Goal: Transaction & Acquisition: Purchase product/service

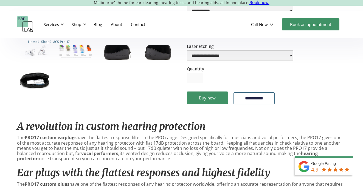
scroll to position [190, 0]
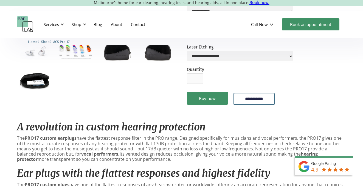
drag, startPoint x: 151, startPoint y: 161, endPoint x: 130, endPoint y: 145, distance: 25.7
click at [131, 146] on p "The PRO17 custom earplugs have the flattest response filter in the PRO range. D…" at bounding box center [181, 149] width 329 height 26
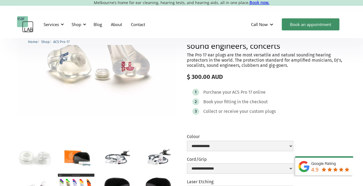
scroll to position [0, 0]
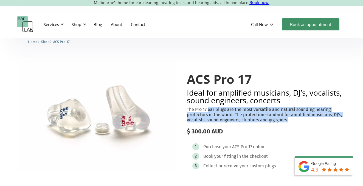
drag, startPoint x: 295, startPoint y: 119, endPoint x: 208, endPoint y: 110, distance: 87.1
click at [208, 110] on p "The Pro 17 ear plugs are the most versatile and natural sounding hearing protec…" at bounding box center [266, 115] width 159 height 16
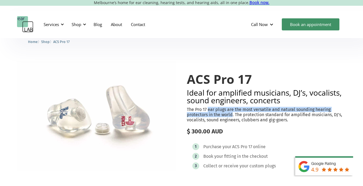
drag, startPoint x: 208, startPoint y: 110, endPoint x: 227, endPoint y: 114, distance: 19.9
click at [227, 114] on p "The Pro 17 ear plugs are the most versatile and natural sounding hearing protec…" at bounding box center [266, 115] width 159 height 16
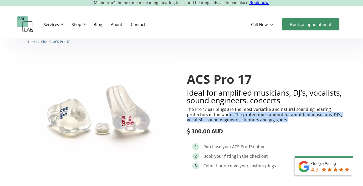
drag, startPoint x: 291, startPoint y: 122, endPoint x: 228, endPoint y: 116, distance: 63.1
click at [228, 116] on p "The Pro 17 ear plugs are the most versatile and natural sounding hearing protec…" at bounding box center [266, 115] width 159 height 16
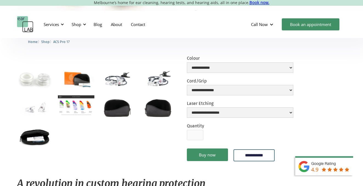
scroll to position [213, 0]
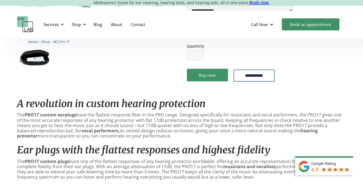
drag, startPoint x: 184, startPoint y: 137, endPoint x: 239, endPoint y: 126, distance: 55.4
click at [239, 126] on p "The PRO17 custom earplugs have the flattest response filter in the PRO range. D…" at bounding box center [181, 125] width 329 height 26
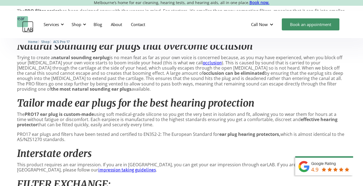
scroll to position [426, 0]
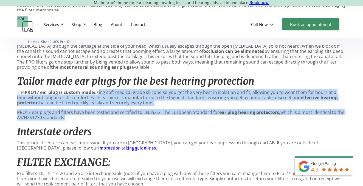
drag, startPoint x: 153, startPoint y: 122, endPoint x: 99, endPoint y: 95, distance: 59.9
click at [99, 95] on div "A revolution in custom hearing protection The PRO17 custom earplugs have the fl…" at bounding box center [181, 69] width 329 height 380
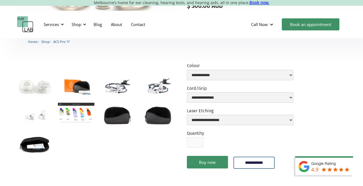
scroll to position [114, 0]
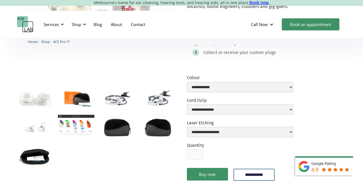
click at [74, 128] on img "open lightbox" at bounding box center [76, 125] width 36 height 21
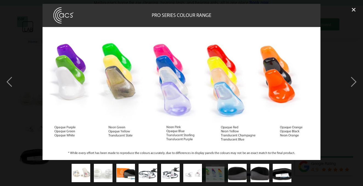
click at [25, 133] on div at bounding box center [181, 82] width 363 height 156
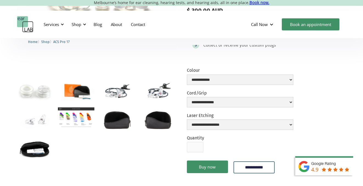
scroll to position [112, 0]
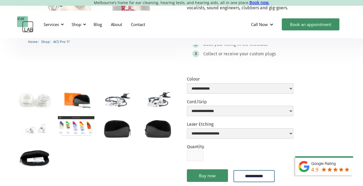
click at [214, 139] on div "**********" at bounding box center [240, 132] width 106 height 20
click at [215, 134] on select "**********" at bounding box center [240, 133] width 106 height 10
click at [114, 107] on img "open lightbox" at bounding box center [117, 100] width 36 height 24
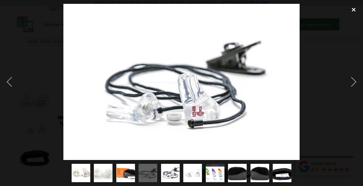
click at [350, 11] on div "close lightbox" at bounding box center [353, 10] width 19 height 12
